Goal: Find specific page/section: Find specific page/section

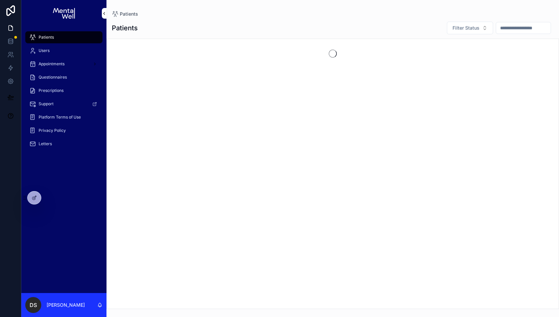
click at [503, 24] on input "scrollable content" at bounding box center [523, 27] width 55 height 9
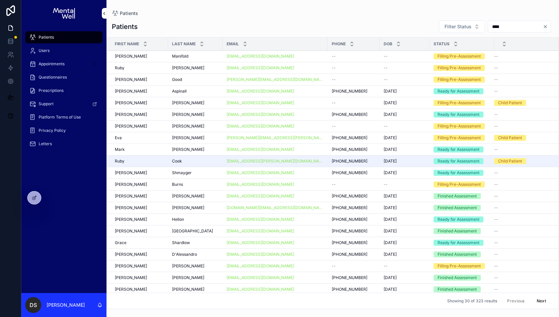
type input "****"
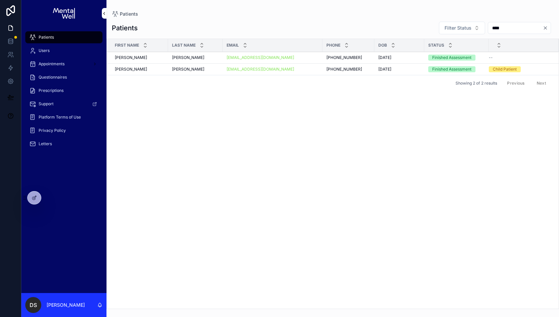
click at [141, 57] on div "[PERSON_NAME] [PERSON_NAME]" at bounding box center [139, 57] width 49 height 5
